Goal: Find specific page/section: Find specific page/section

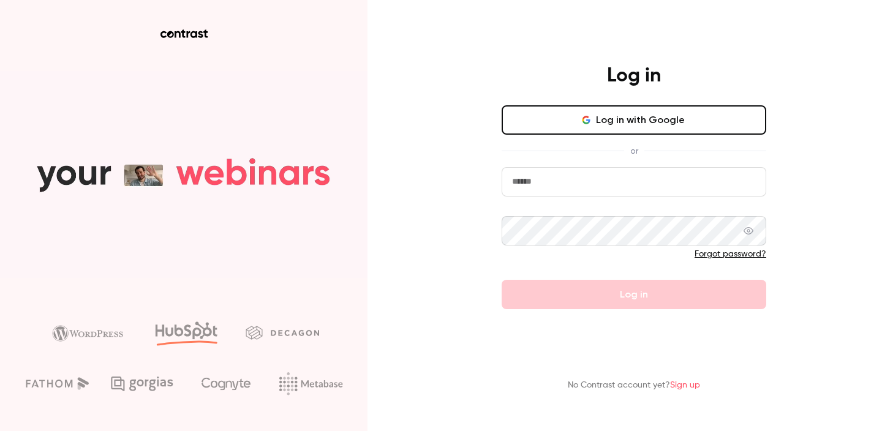
click at [700, 120] on button "Log in with Google" at bounding box center [634, 119] width 265 height 29
